Goal: Navigation & Orientation: Find specific page/section

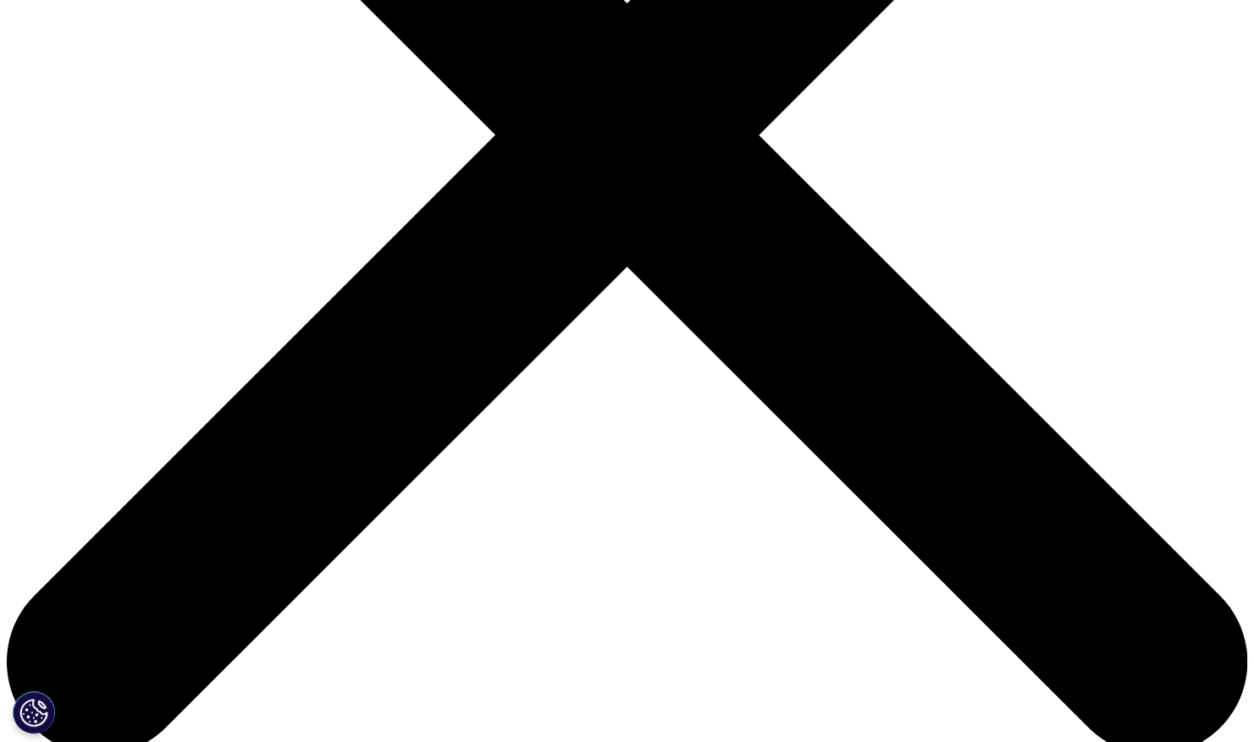
scroll to position [516, 0]
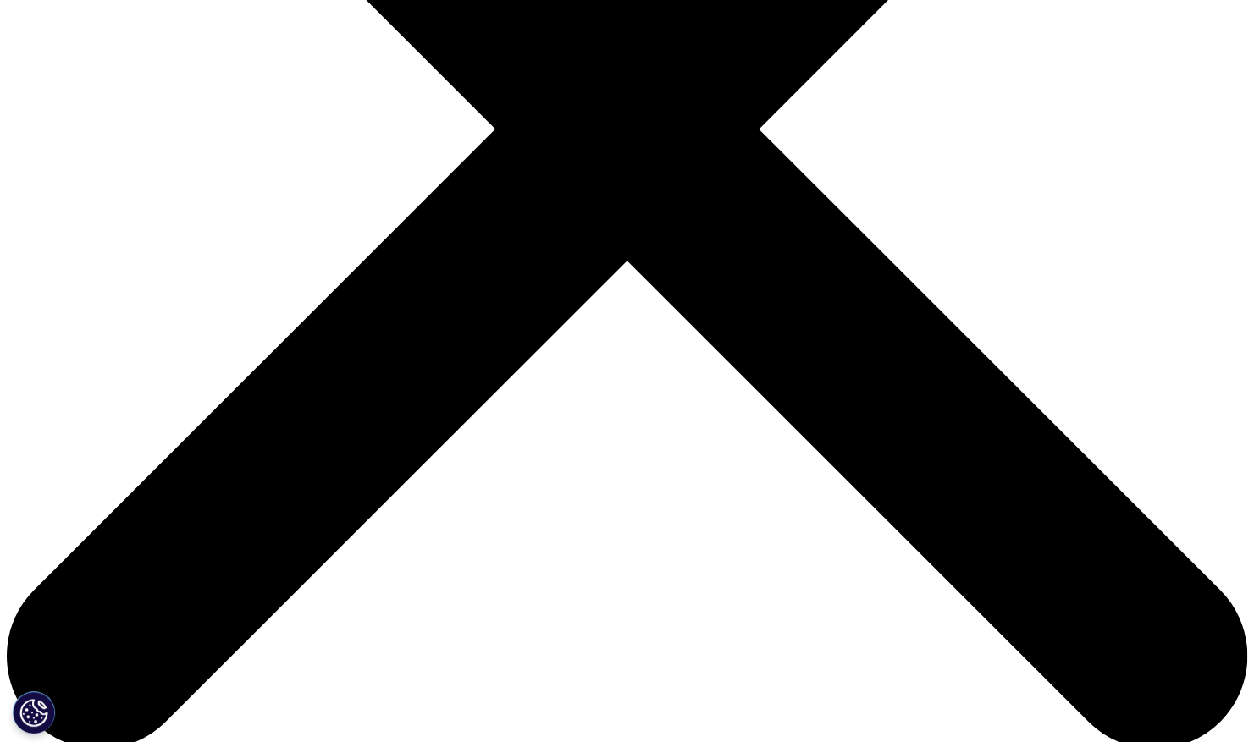
drag, startPoint x: 496, startPoint y: 310, endPoint x: 488, endPoint y: 419, distance: 109.5
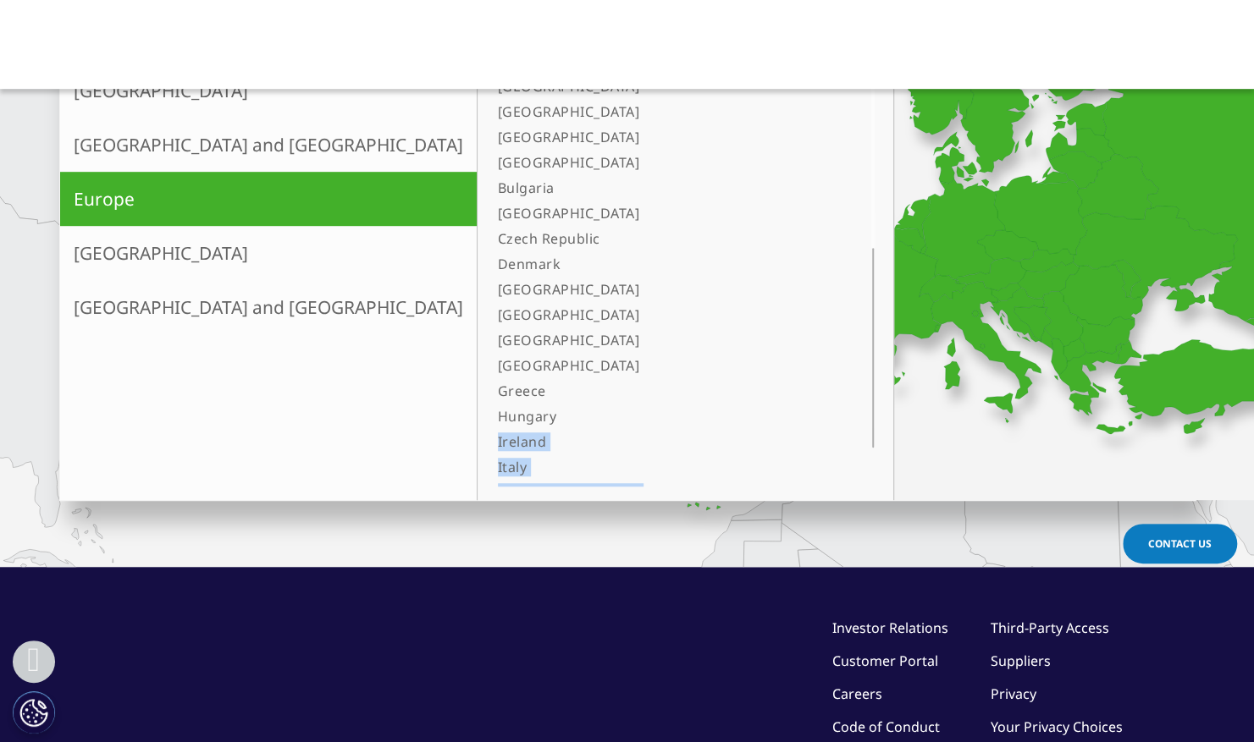
click at [491, 418] on div "Adriatic Albania Austria Belgium Bosnia and Herzegovina Bulgaria Croatia Czech …" at bounding box center [685, 267] width 389 height 438
